Goal: Find specific page/section: Find specific page/section

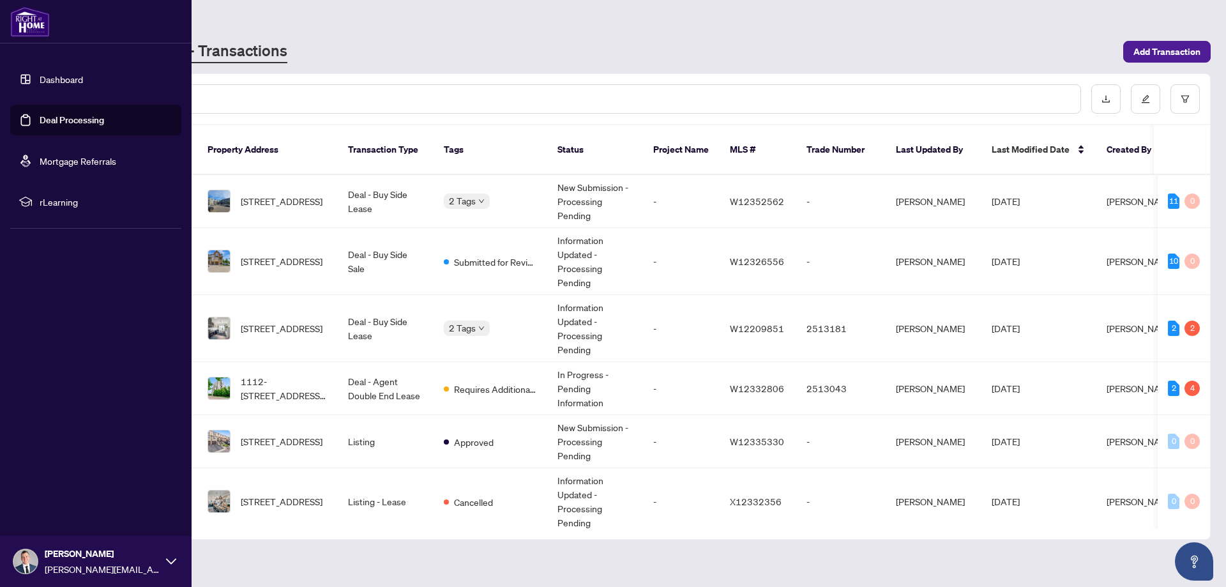
click at [54, 122] on link "Deal Processing" at bounding box center [72, 119] width 65 height 11
click at [57, 118] on link "Deal Processing" at bounding box center [72, 119] width 65 height 11
click at [65, 82] on link "Dashboard" at bounding box center [61, 78] width 43 height 11
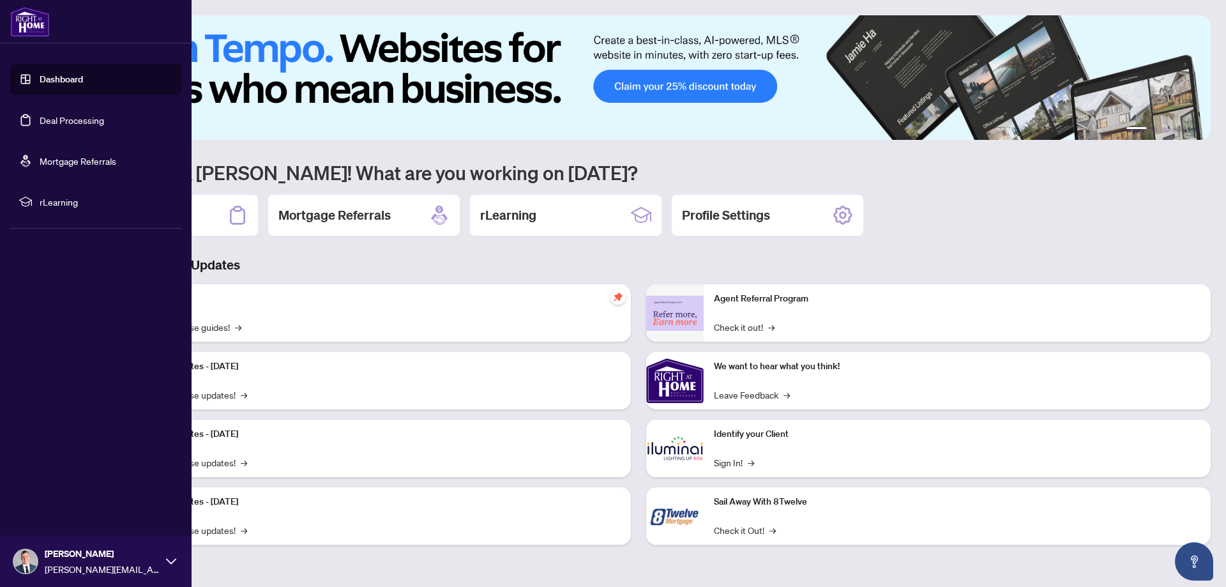
click at [64, 122] on link "Deal Processing" at bounding box center [72, 119] width 65 height 11
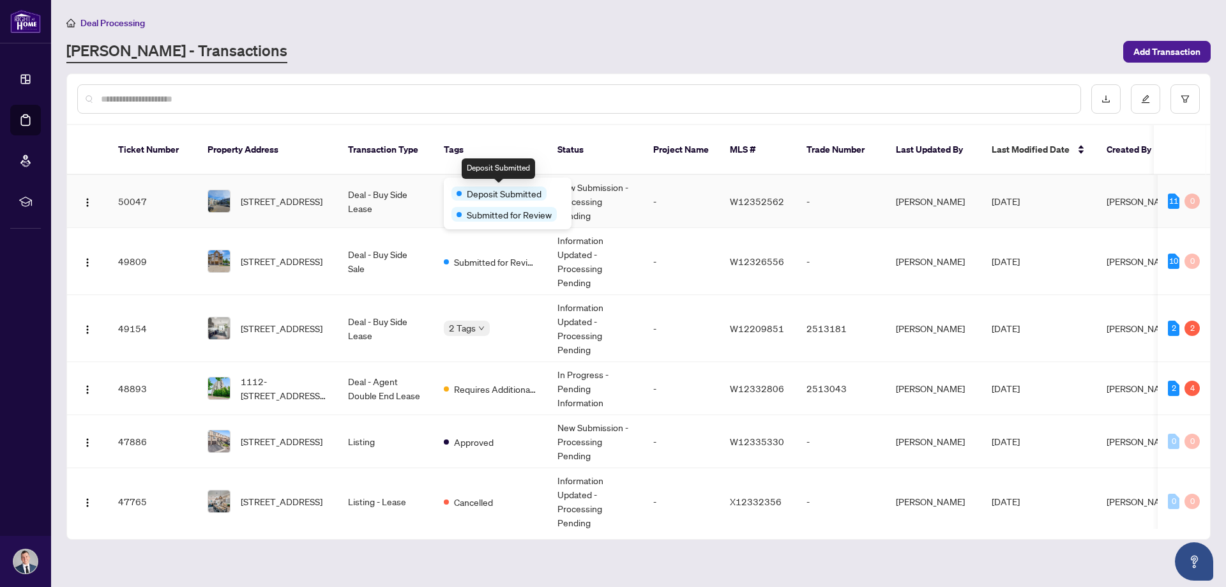
click at [483, 188] on span "Deposit Submitted" at bounding box center [504, 193] width 75 height 14
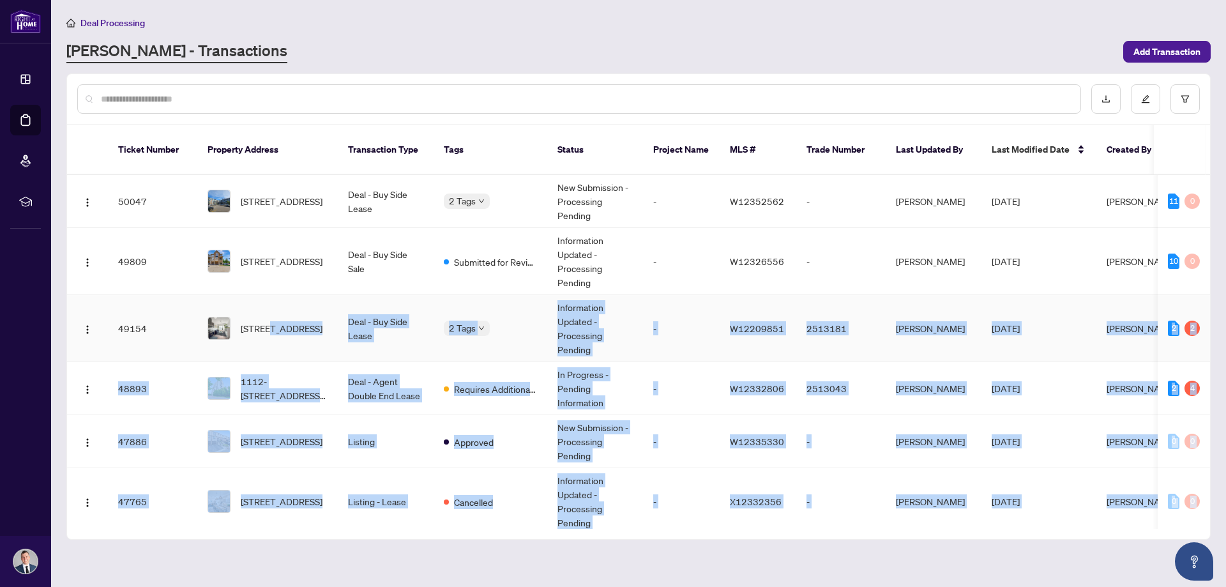
drag, startPoint x: 470, startPoint y: 312, endPoint x: 274, endPoint y: 280, distance: 198.6
click at [274, 280] on body "Dashboard Deal Processing Mortgage Referrals rLearning [PERSON_NAME] [PERSON_NA…" at bounding box center [613, 293] width 1226 height 587
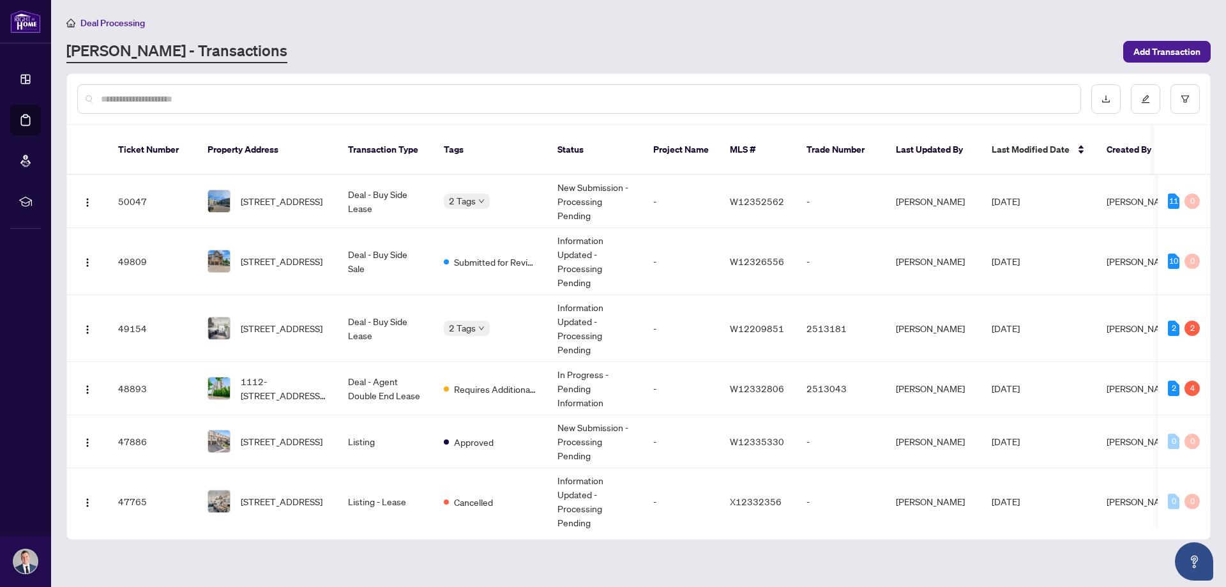
click at [333, 44] on div "[PERSON_NAME] - Transactions" at bounding box center [590, 51] width 1049 height 23
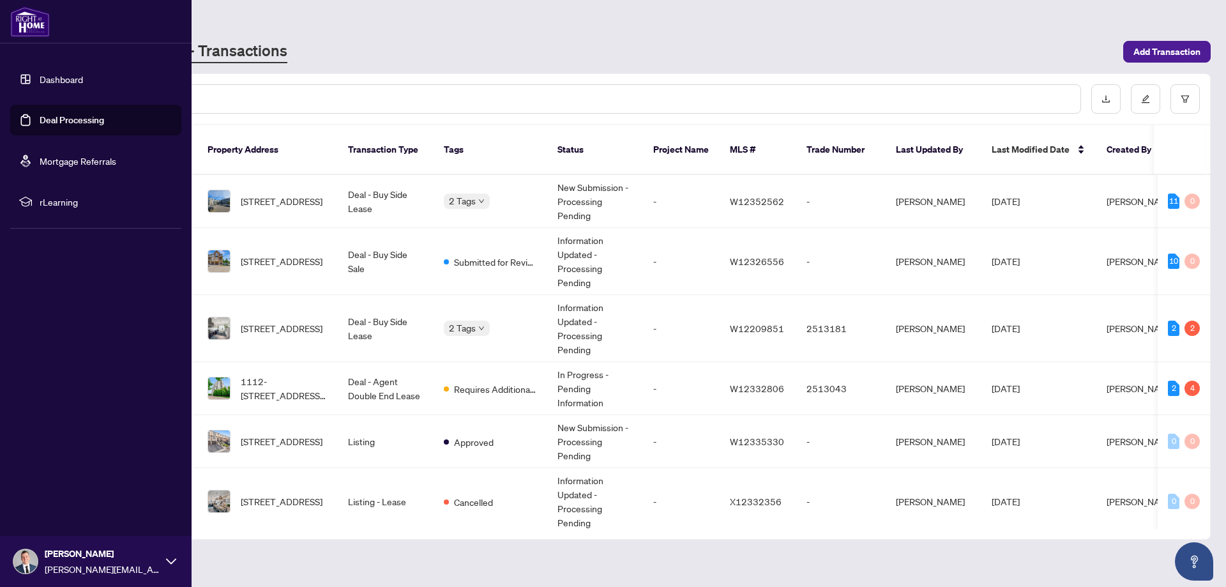
click at [47, 121] on link "Deal Processing" at bounding box center [72, 119] width 65 height 11
click at [72, 80] on link "Dashboard" at bounding box center [61, 78] width 43 height 11
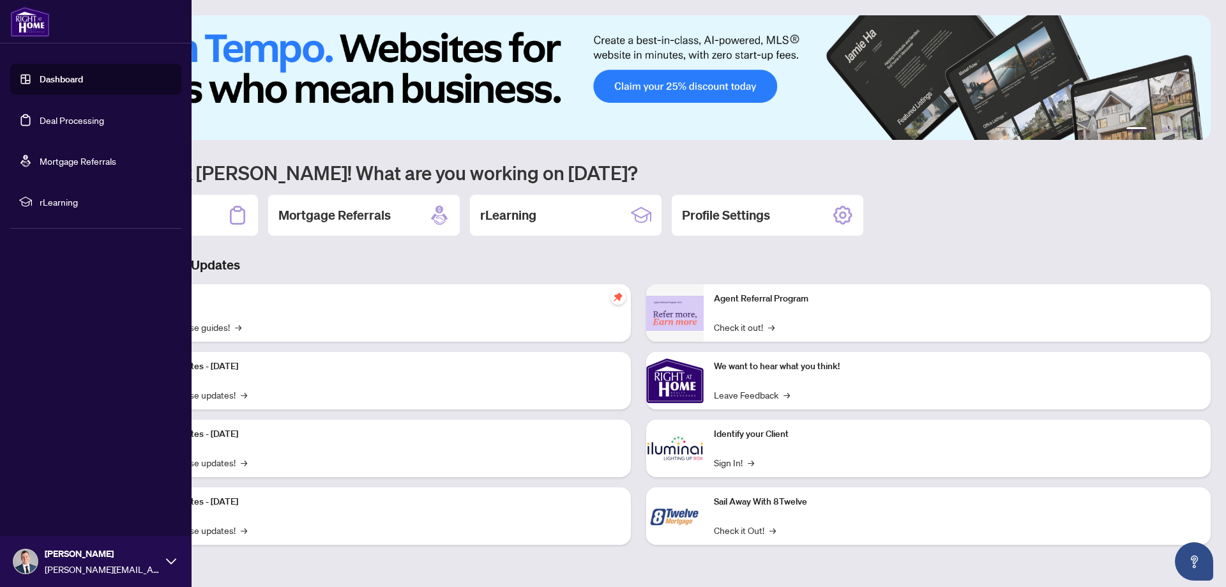
click at [82, 118] on link "Deal Processing" at bounding box center [72, 119] width 65 height 11
